Goal: Navigation & Orientation: Go to known website

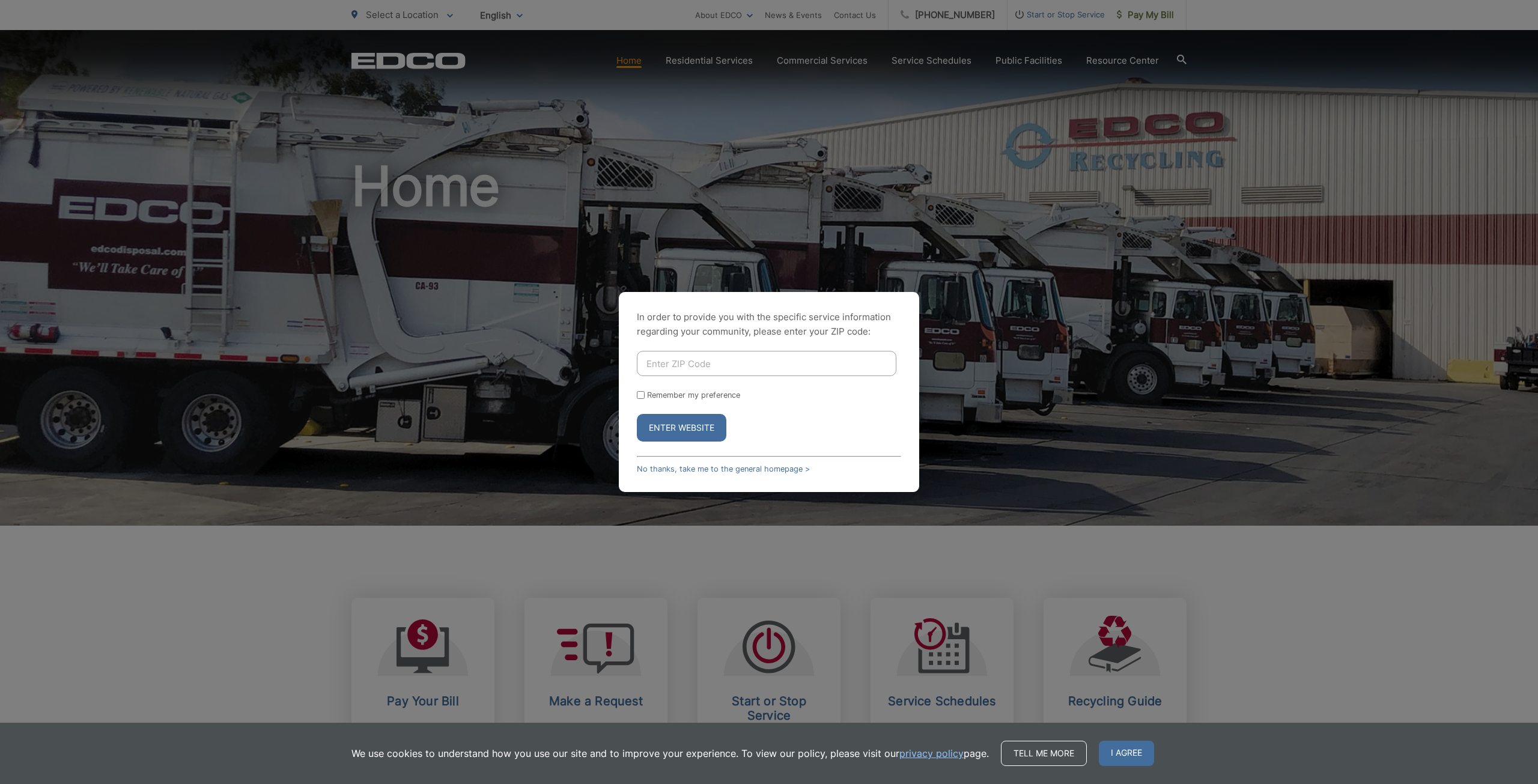
click at [699, 363] on input "Enter ZIP Code" at bounding box center [766, 363] width 259 height 25
type input "90712"
click at [667, 427] on button "Enter Website" at bounding box center [681, 428] width 90 height 27
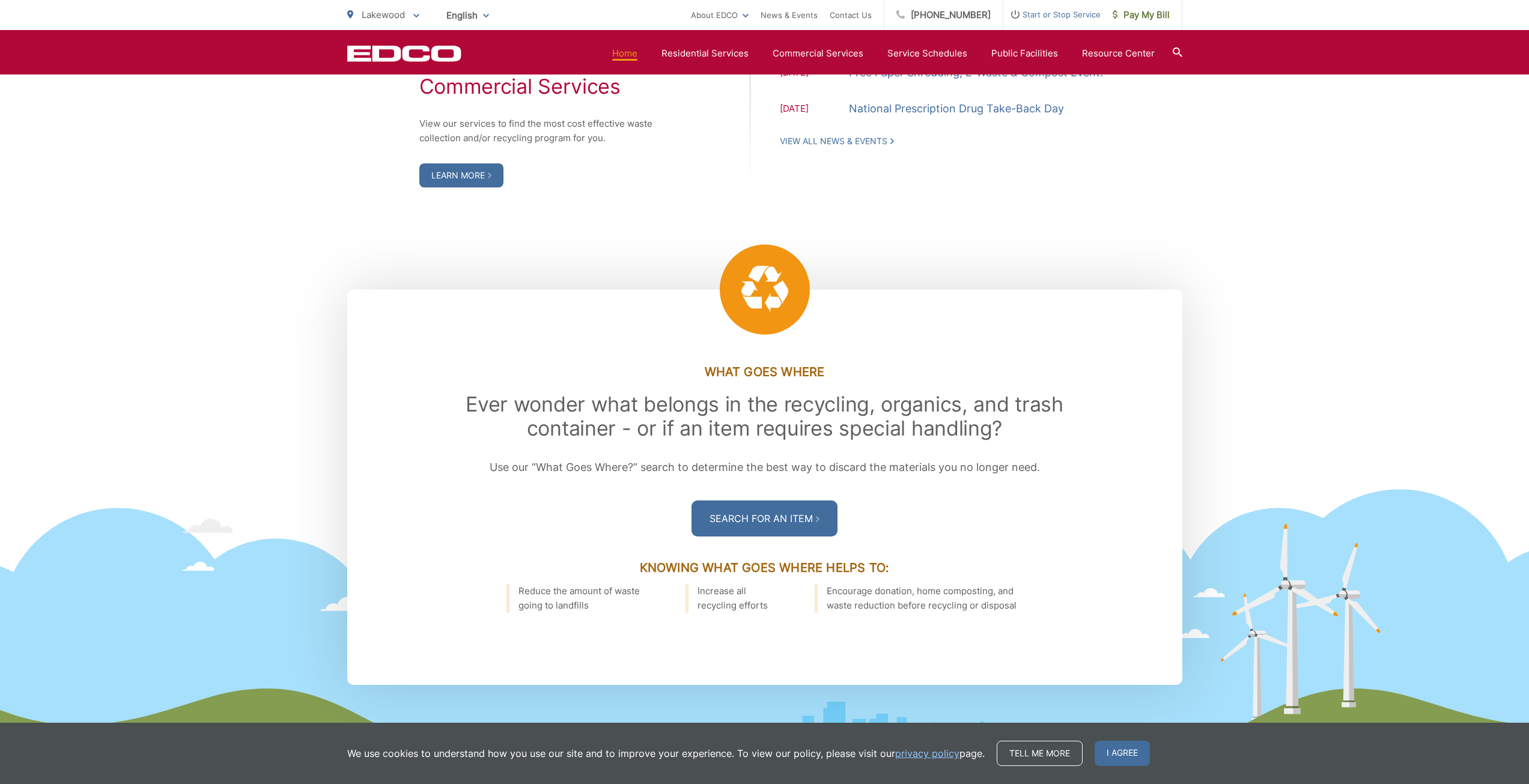
scroll to position [1502, 0]
